Goal: Task Accomplishment & Management: Manage account settings

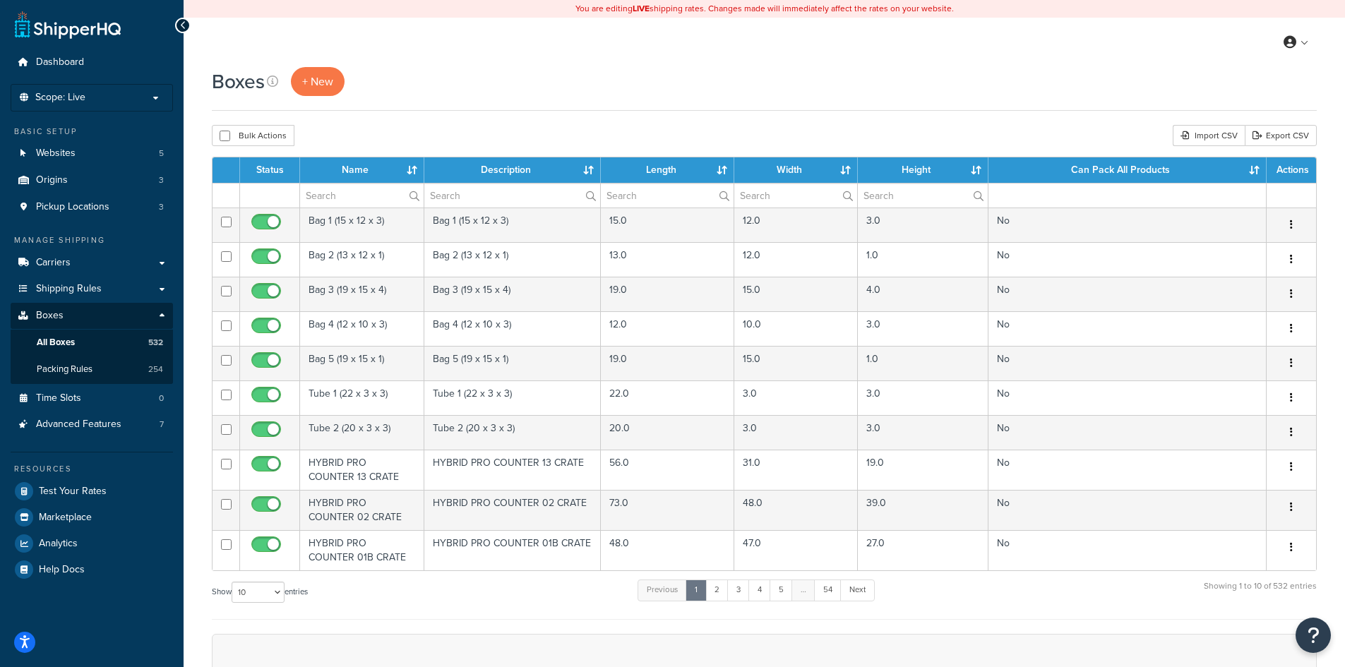
click at [537, 69] on div "Boxes + New" at bounding box center [764, 81] width 1105 height 29
click at [67, 265] on span "Carriers" at bounding box center [53, 263] width 35 height 12
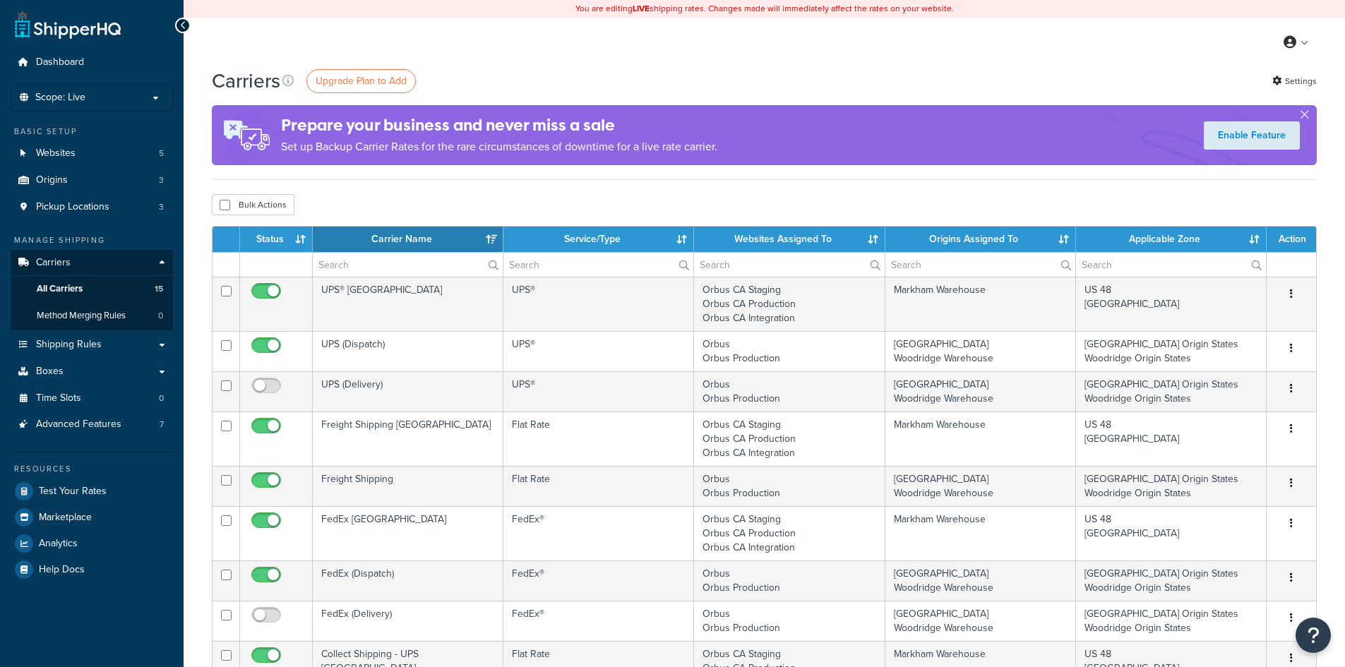
select select "15"
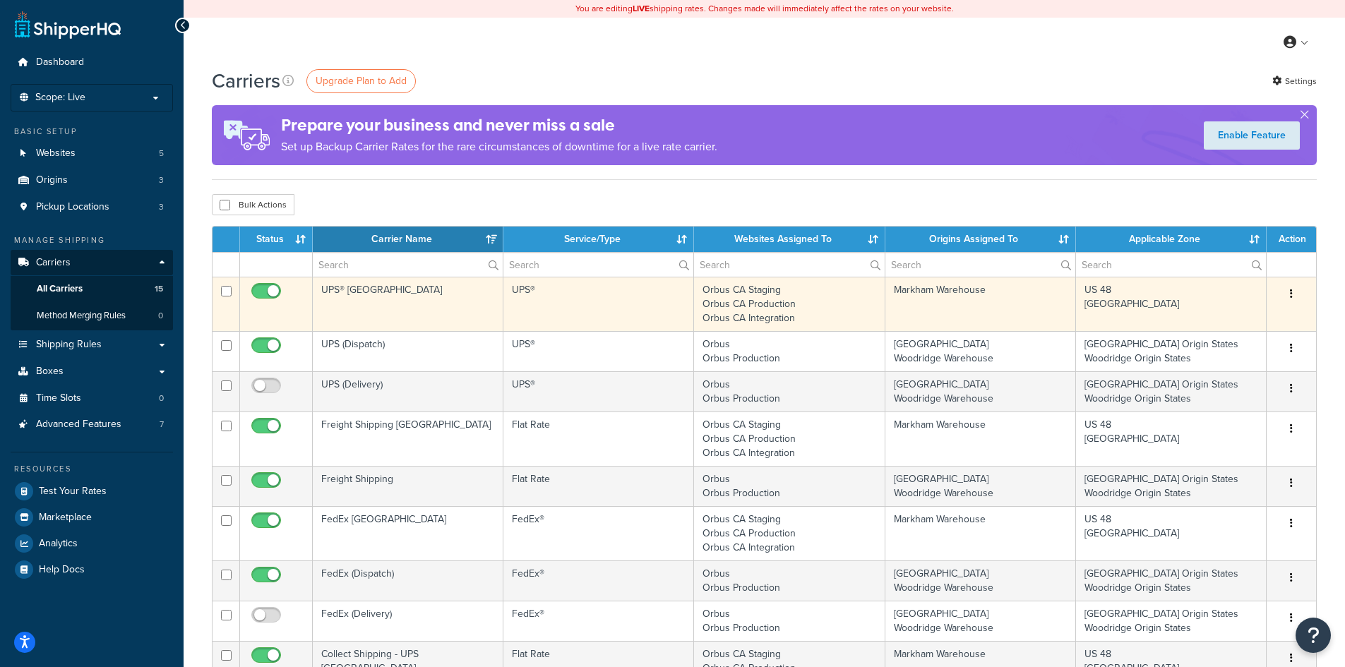
click at [353, 290] on td "UPS® [GEOGRAPHIC_DATA]" at bounding box center [408, 304] width 191 height 54
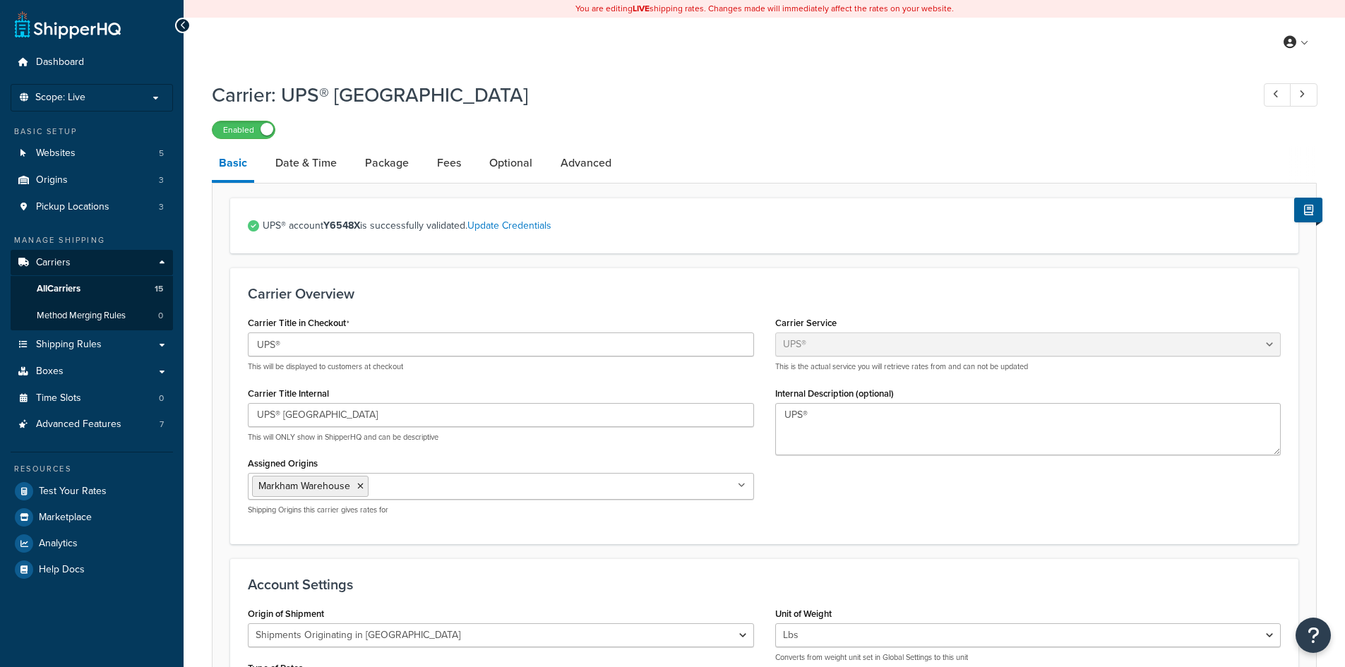
select select "ups"
select select "can"
click at [70, 259] on link "Carriers" at bounding box center [92, 263] width 162 height 26
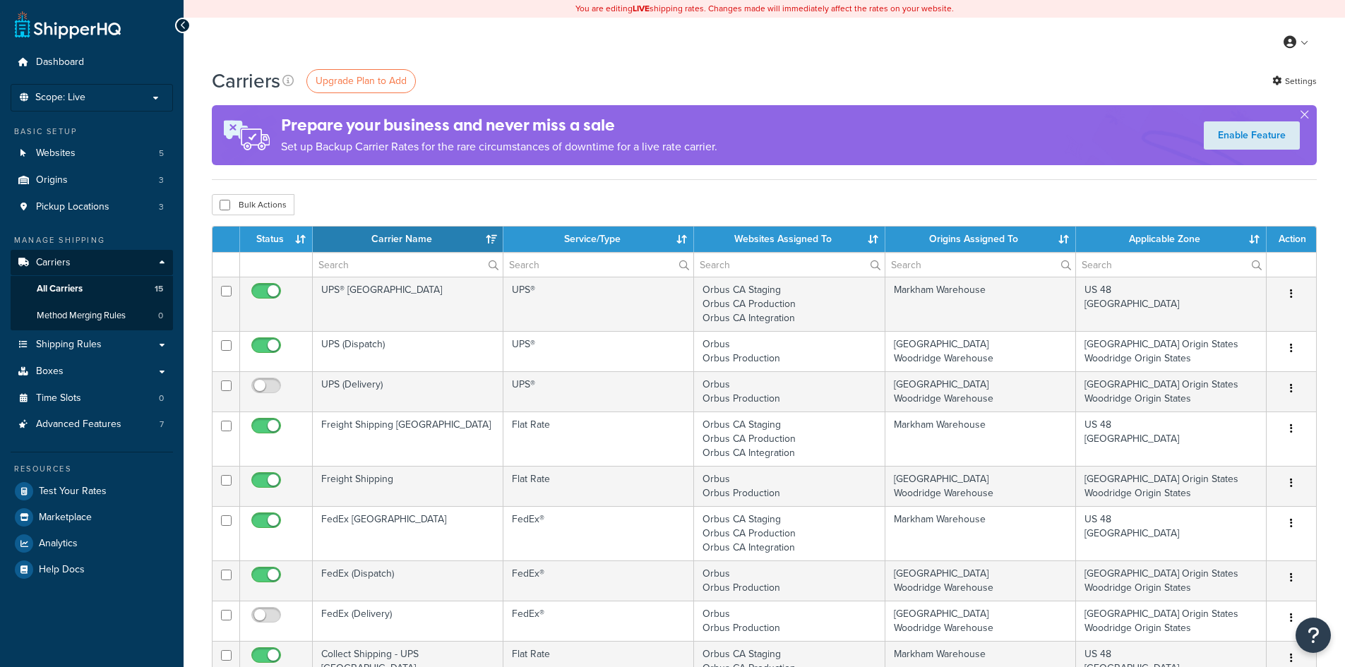
select select "15"
click at [97, 416] on link "Advanced Features 7" at bounding box center [92, 425] width 162 height 26
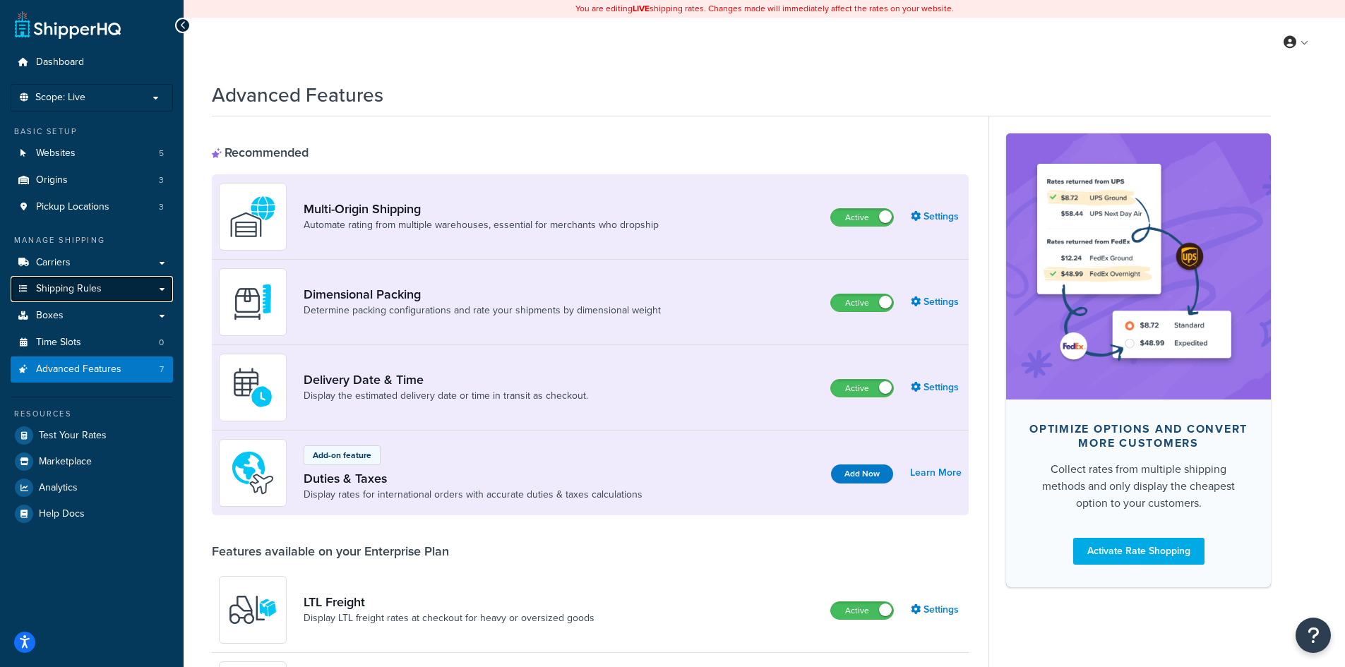
click at [75, 287] on span "Shipping Rules" at bounding box center [69, 289] width 66 height 12
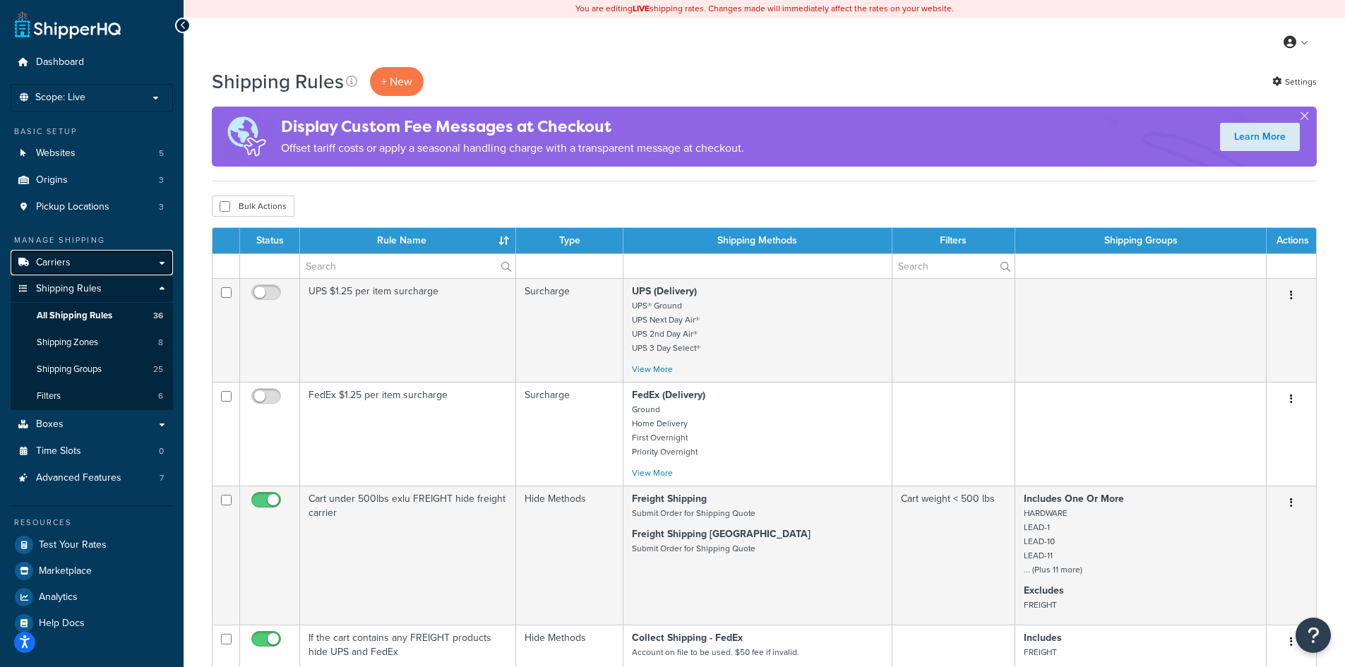
click at [80, 259] on link "Carriers" at bounding box center [92, 263] width 162 height 26
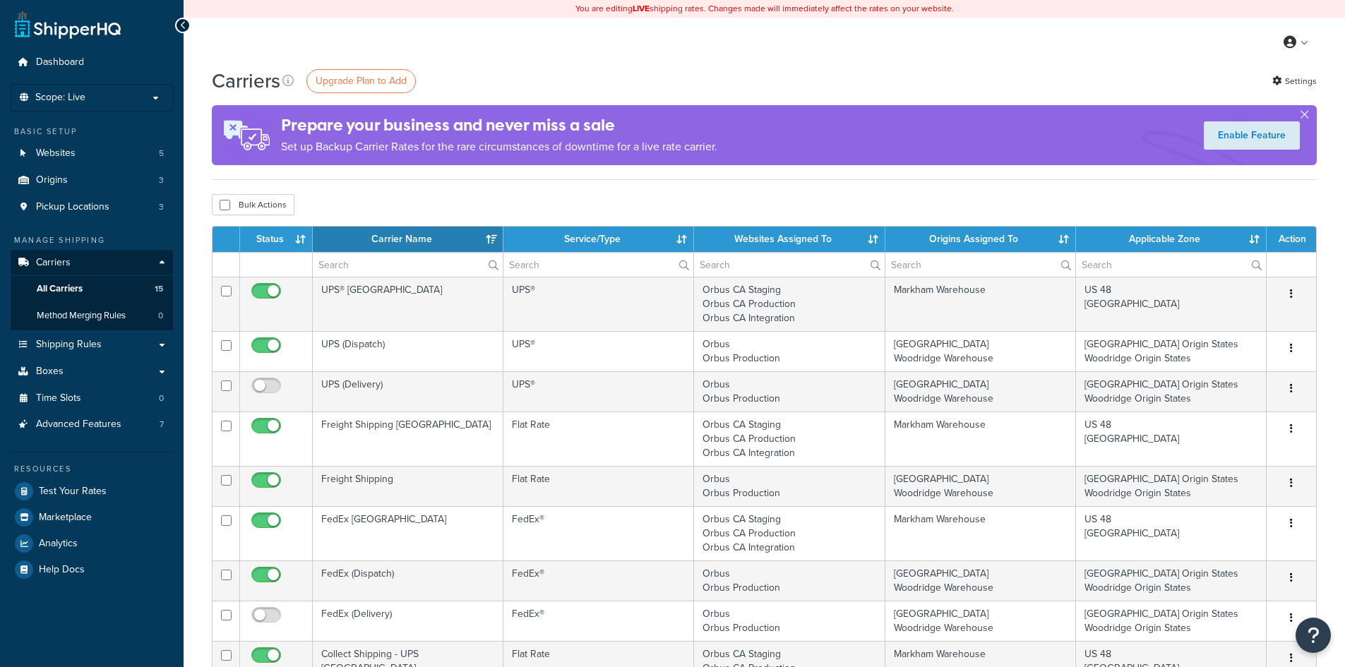
select select "15"
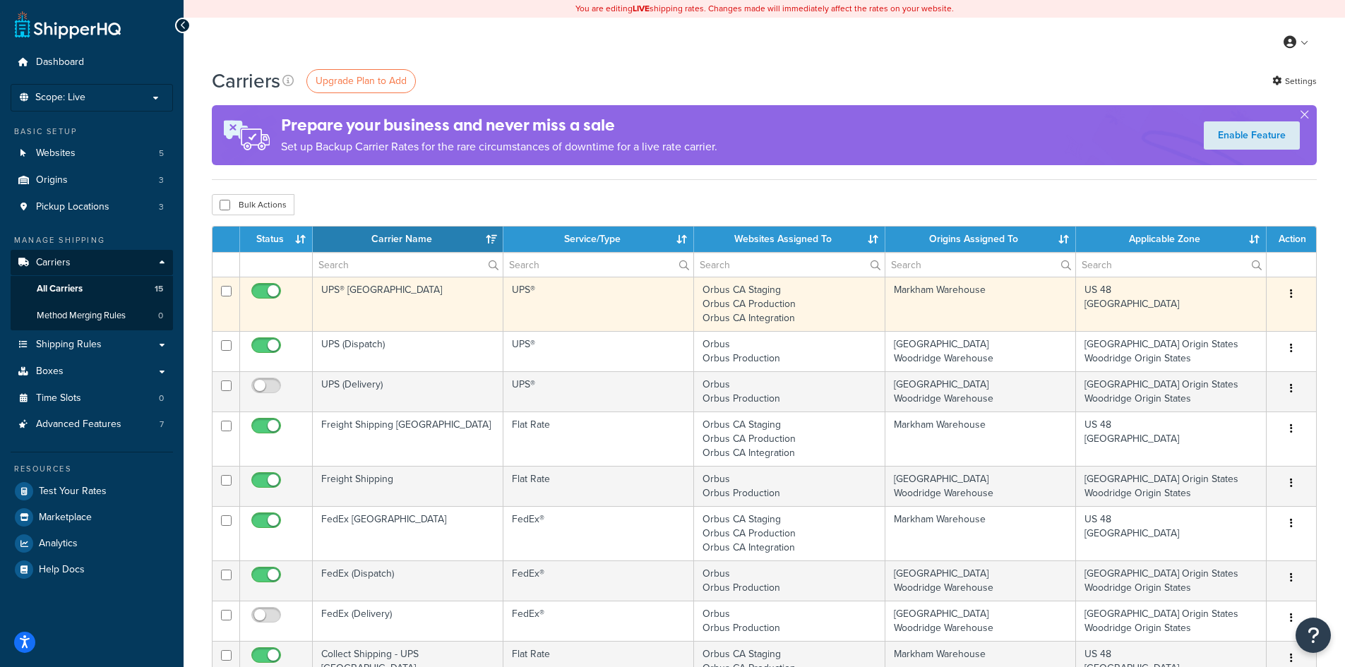
click at [345, 295] on td "UPS® [GEOGRAPHIC_DATA]" at bounding box center [408, 304] width 191 height 54
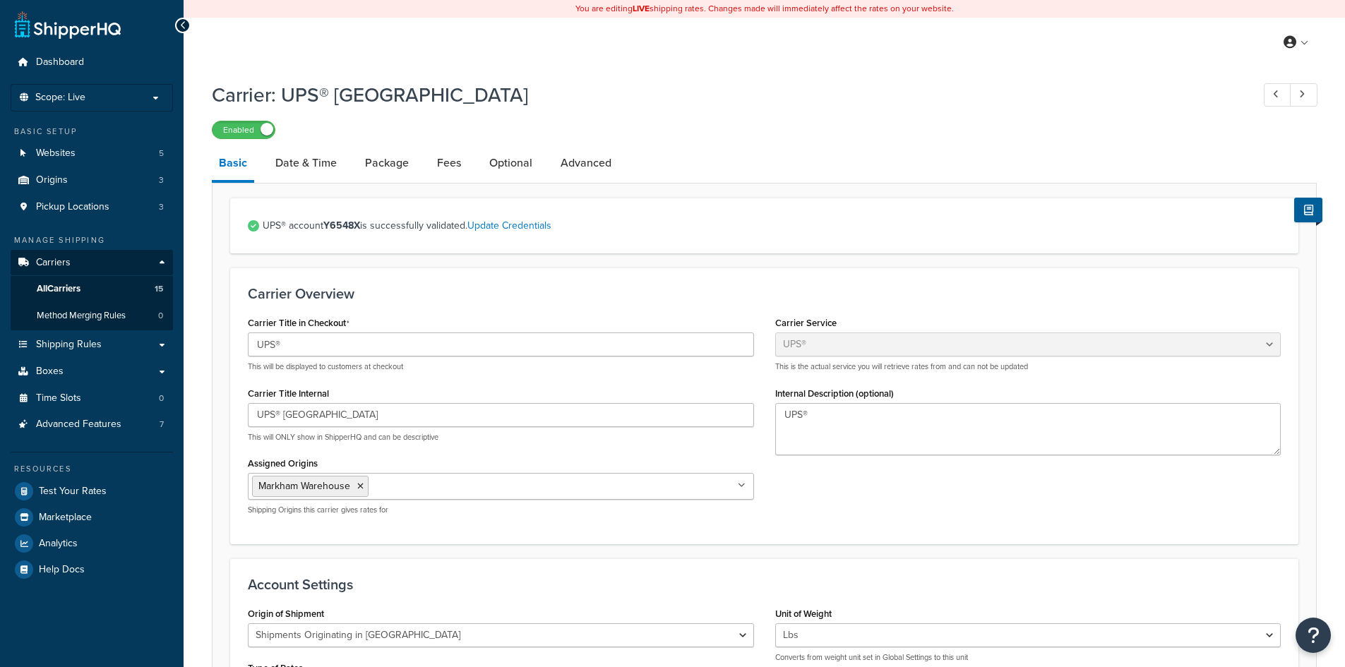
select select "ups"
select select "can"
click at [328, 165] on link "Date & Time" at bounding box center [306, 163] width 76 height 34
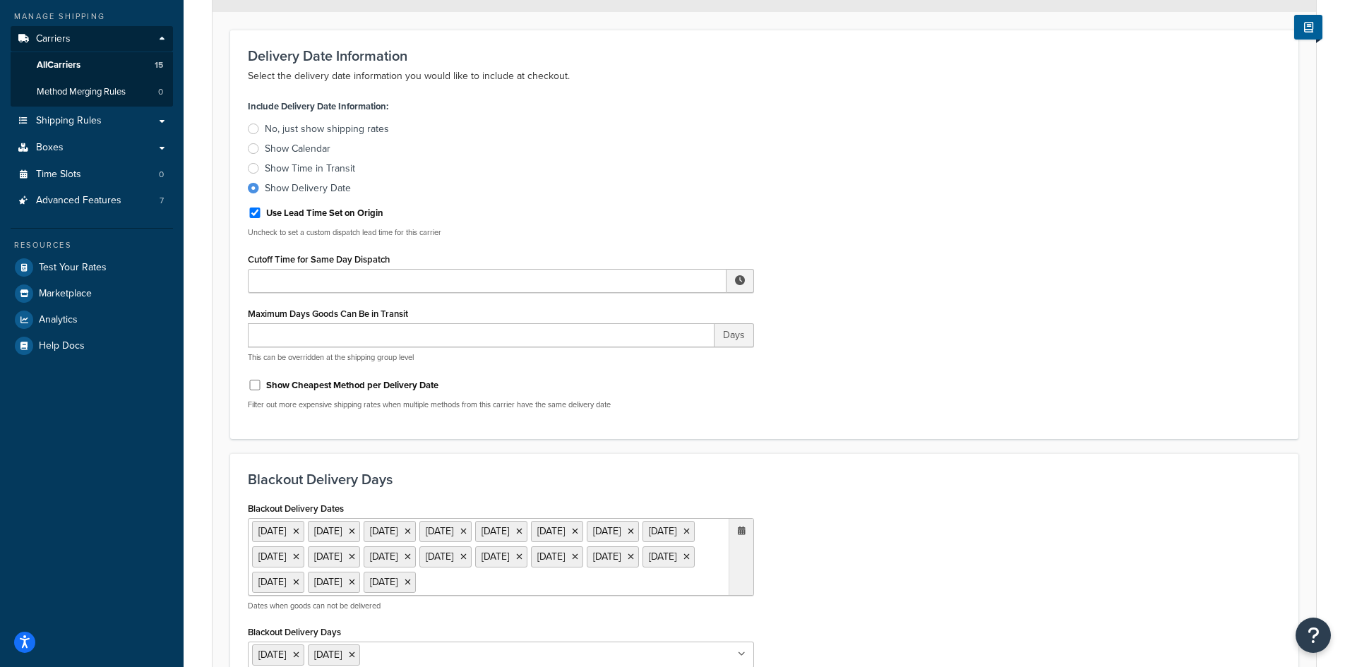
scroll to position [212, 0]
